Goal: Task Accomplishment & Management: Manage account settings

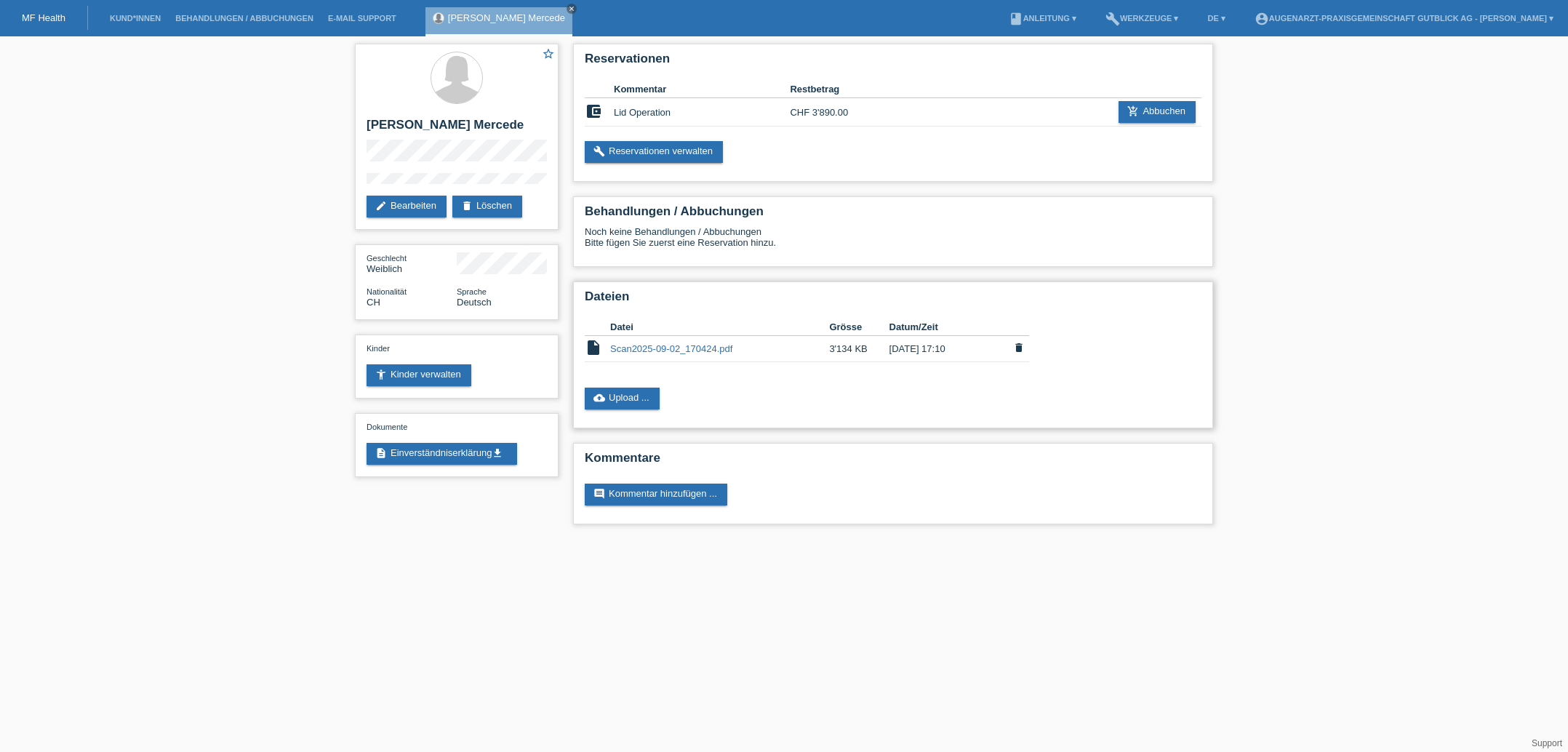
click at [1017, 350] on icon "delete" at bounding box center [1019, 348] width 11 height 11
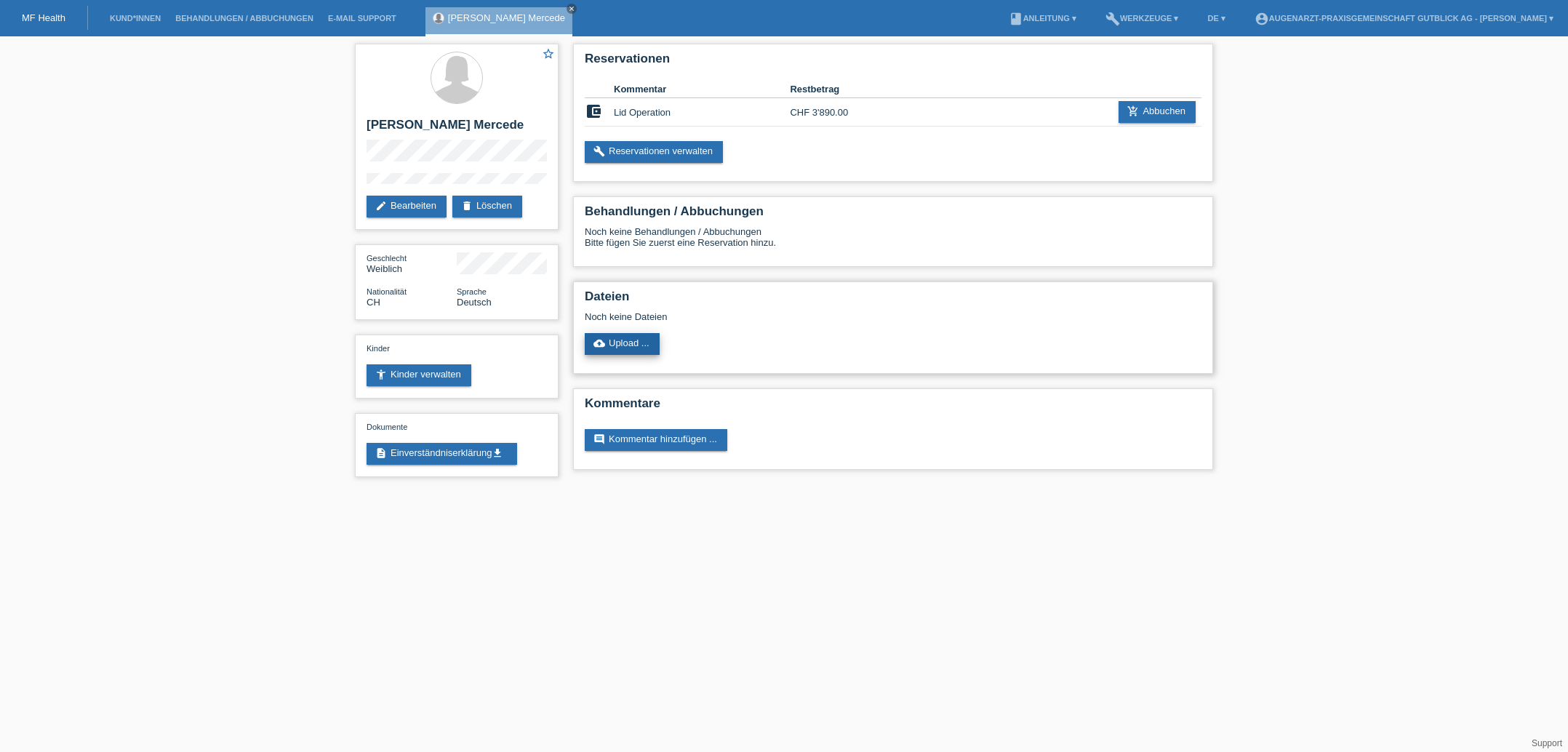
click at [633, 346] on link "cloud_upload Upload ..." at bounding box center [622, 343] width 75 height 22
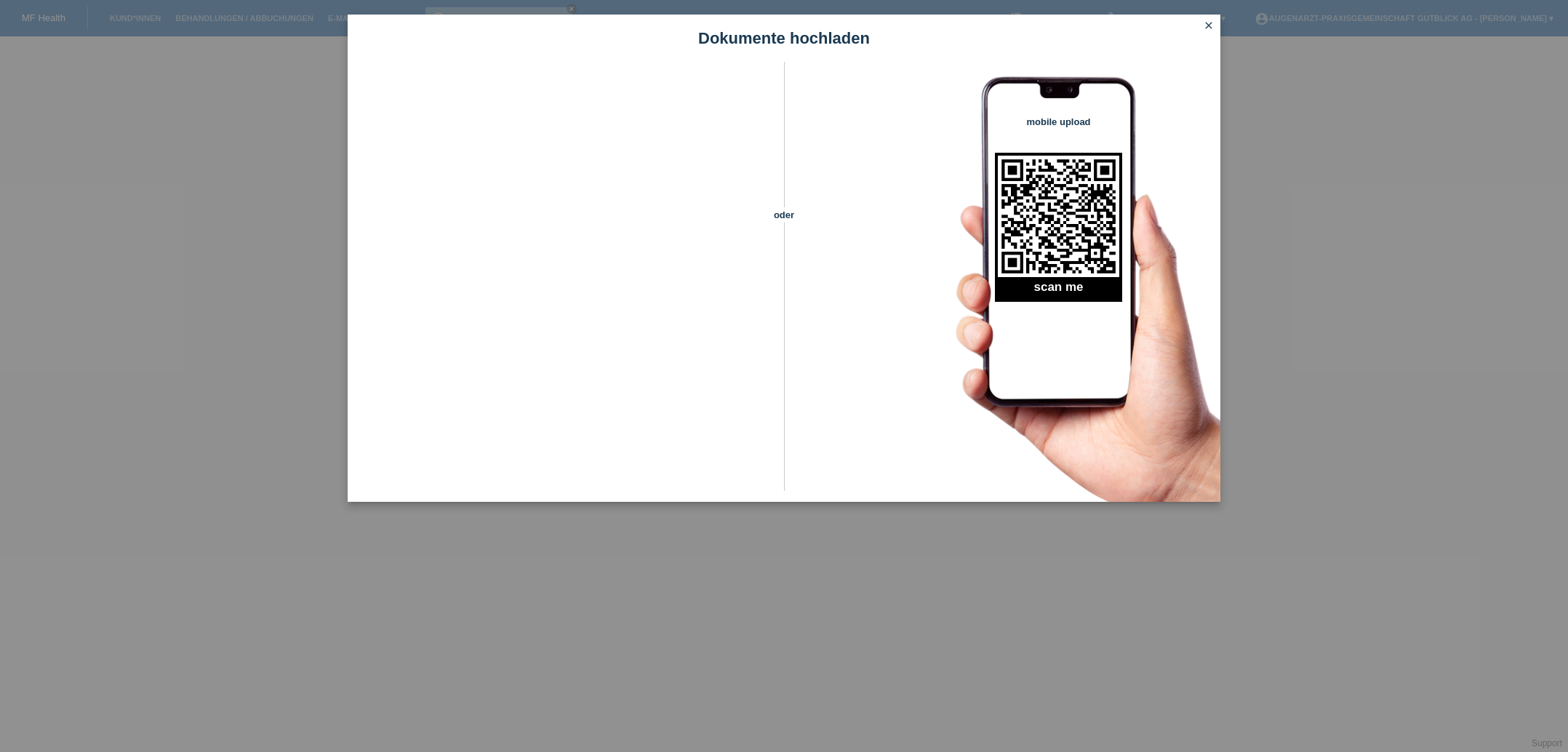
click at [1207, 27] on icon "close" at bounding box center [1209, 26] width 11 height 11
